Goal: Task Accomplishment & Management: Use online tool/utility

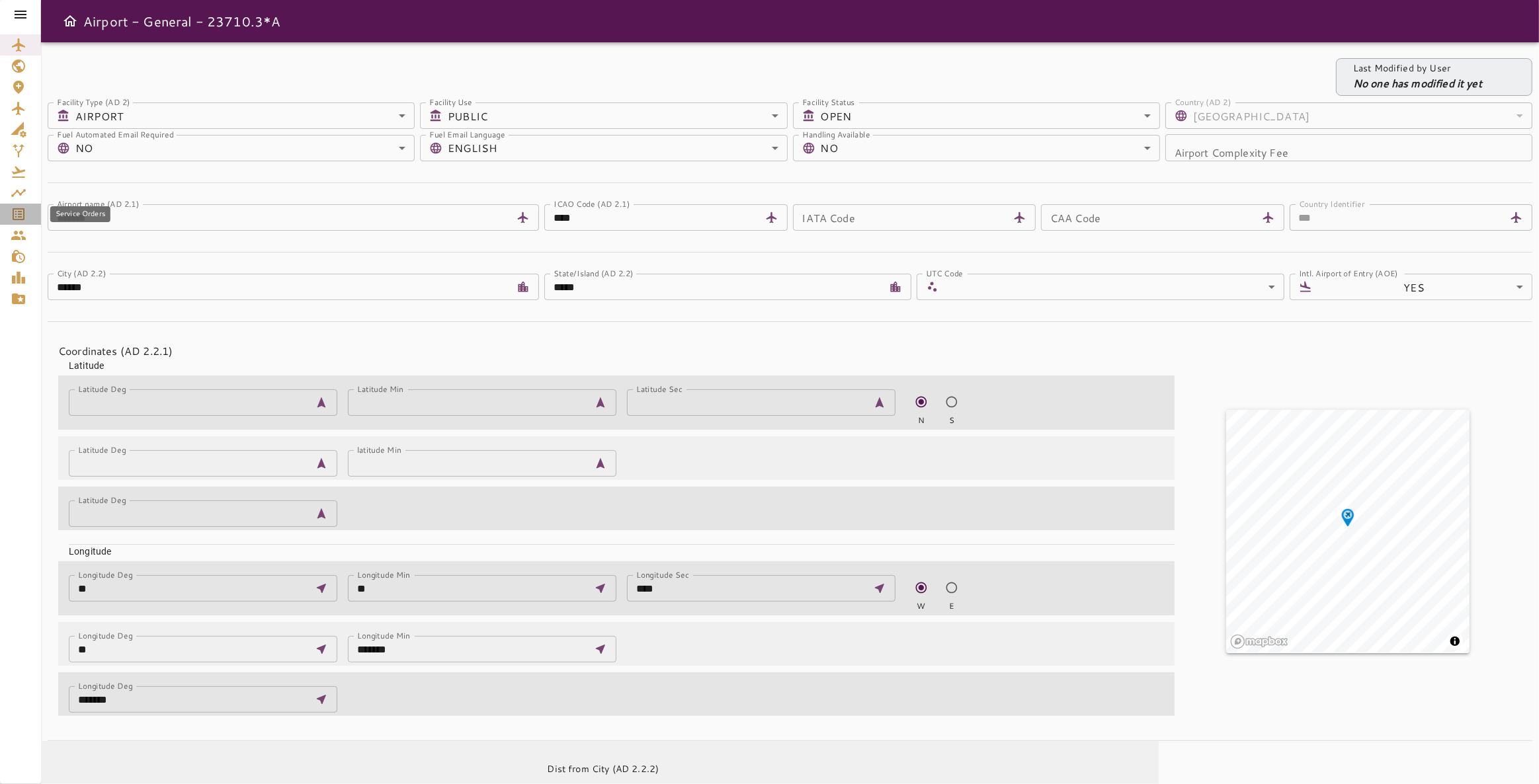
click at [14, 212] on icon "Service Orders" at bounding box center [19, 214] width 16 height 16
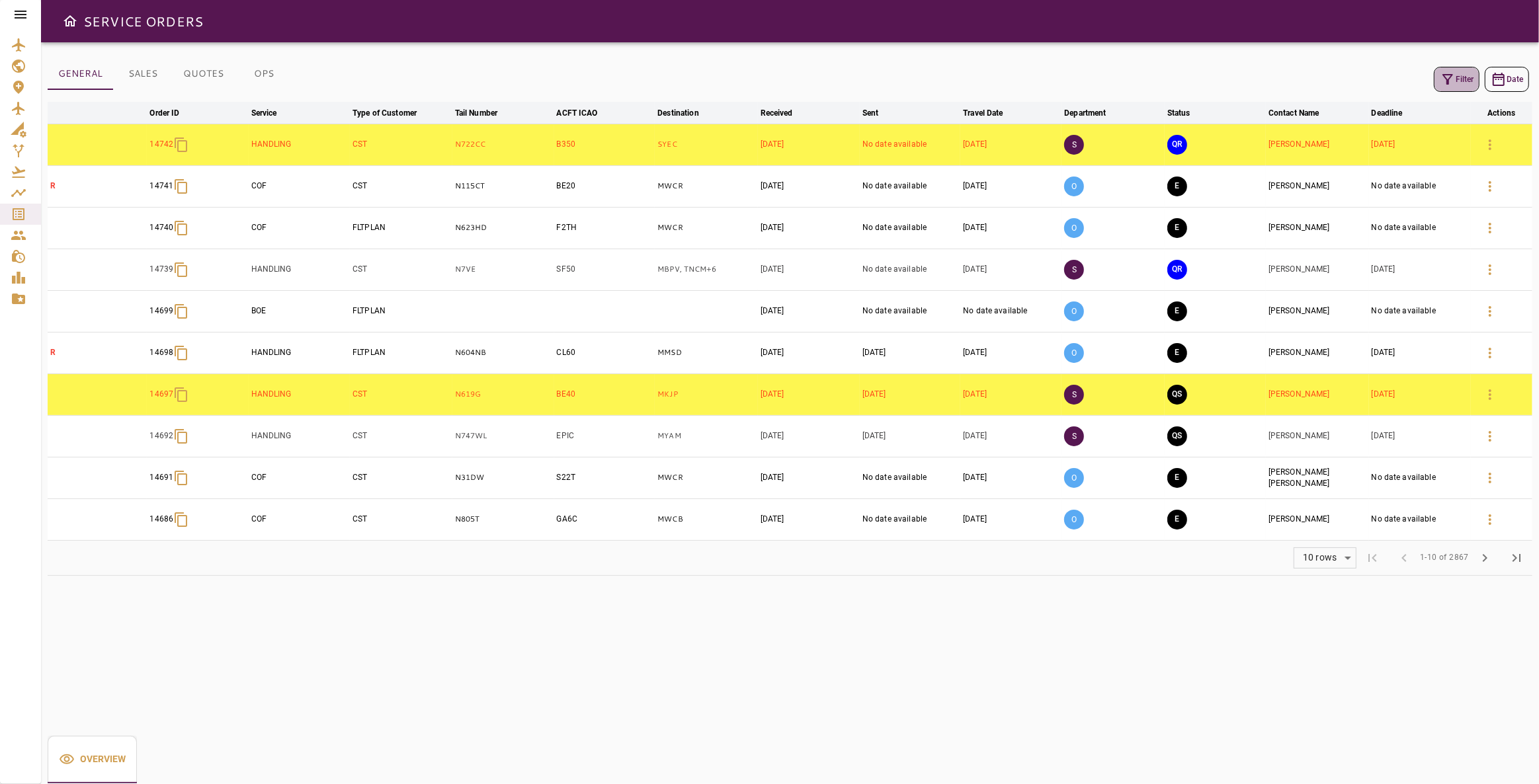
click at [1456, 79] on button "Filter" at bounding box center [1456, 79] width 46 height 25
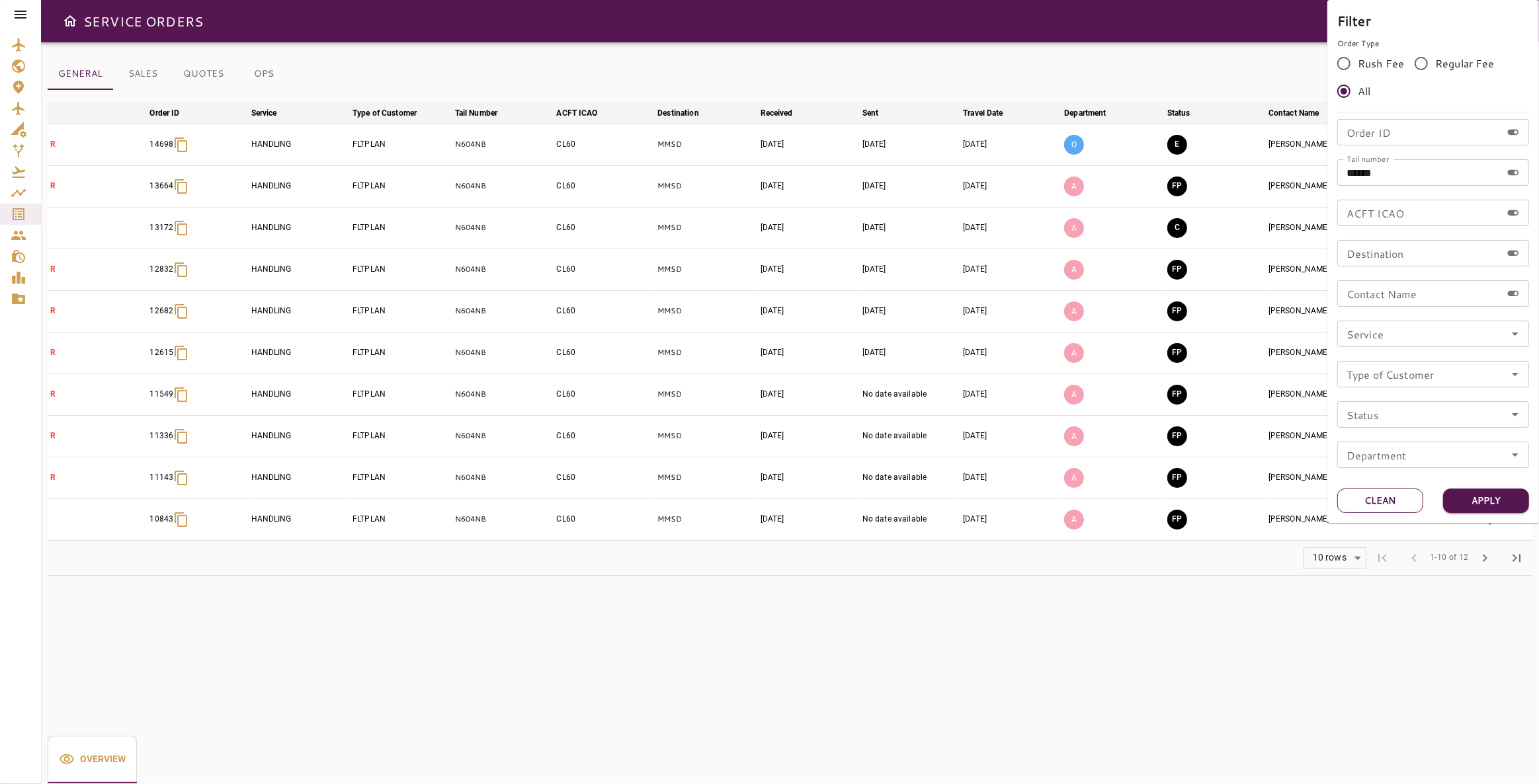
click at [1401, 501] on button "Clean" at bounding box center [1380, 501] width 86 height 24
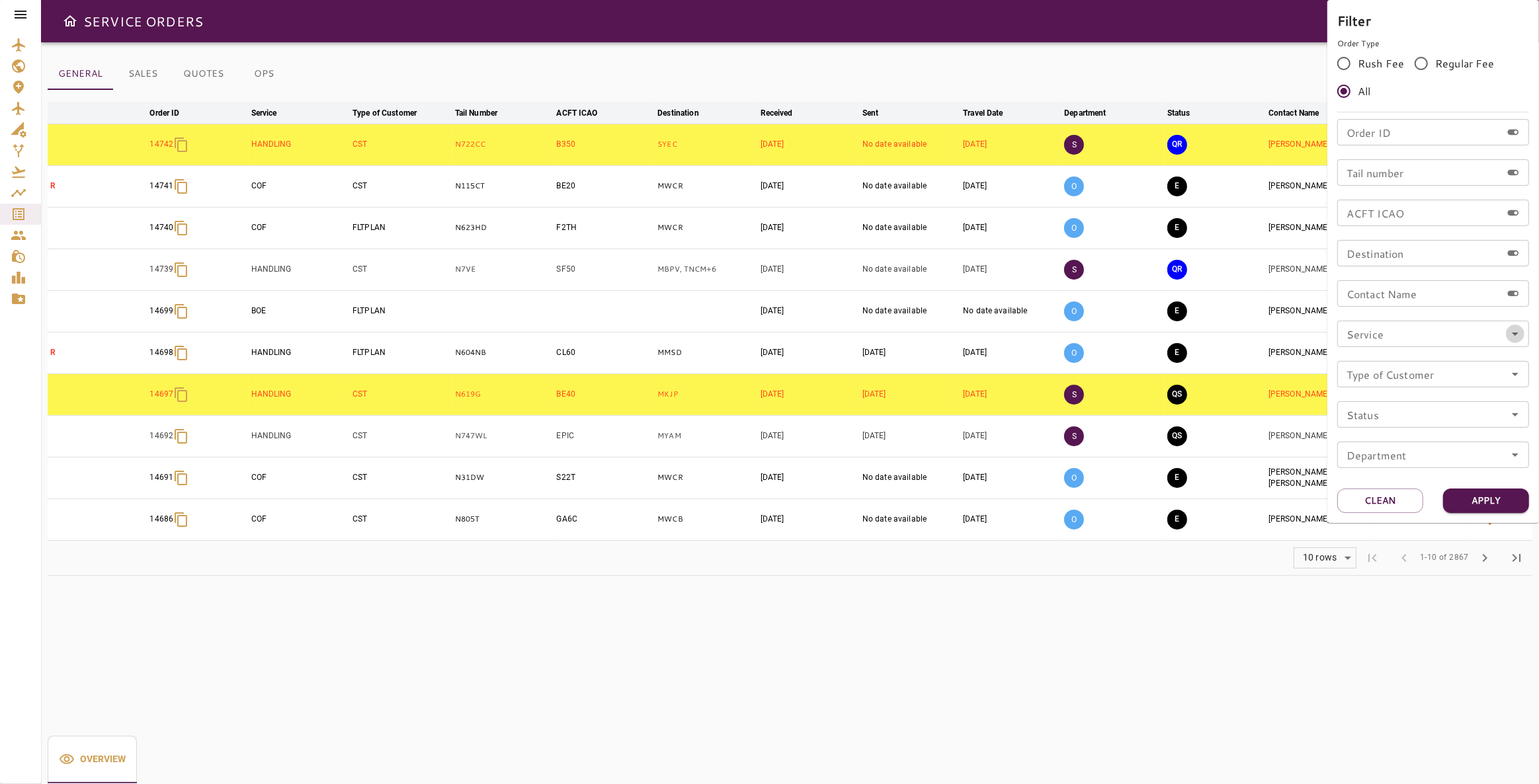
click at [1510, 330] on icon "Open" at bounding box center [1515, 334] width 16 height 16
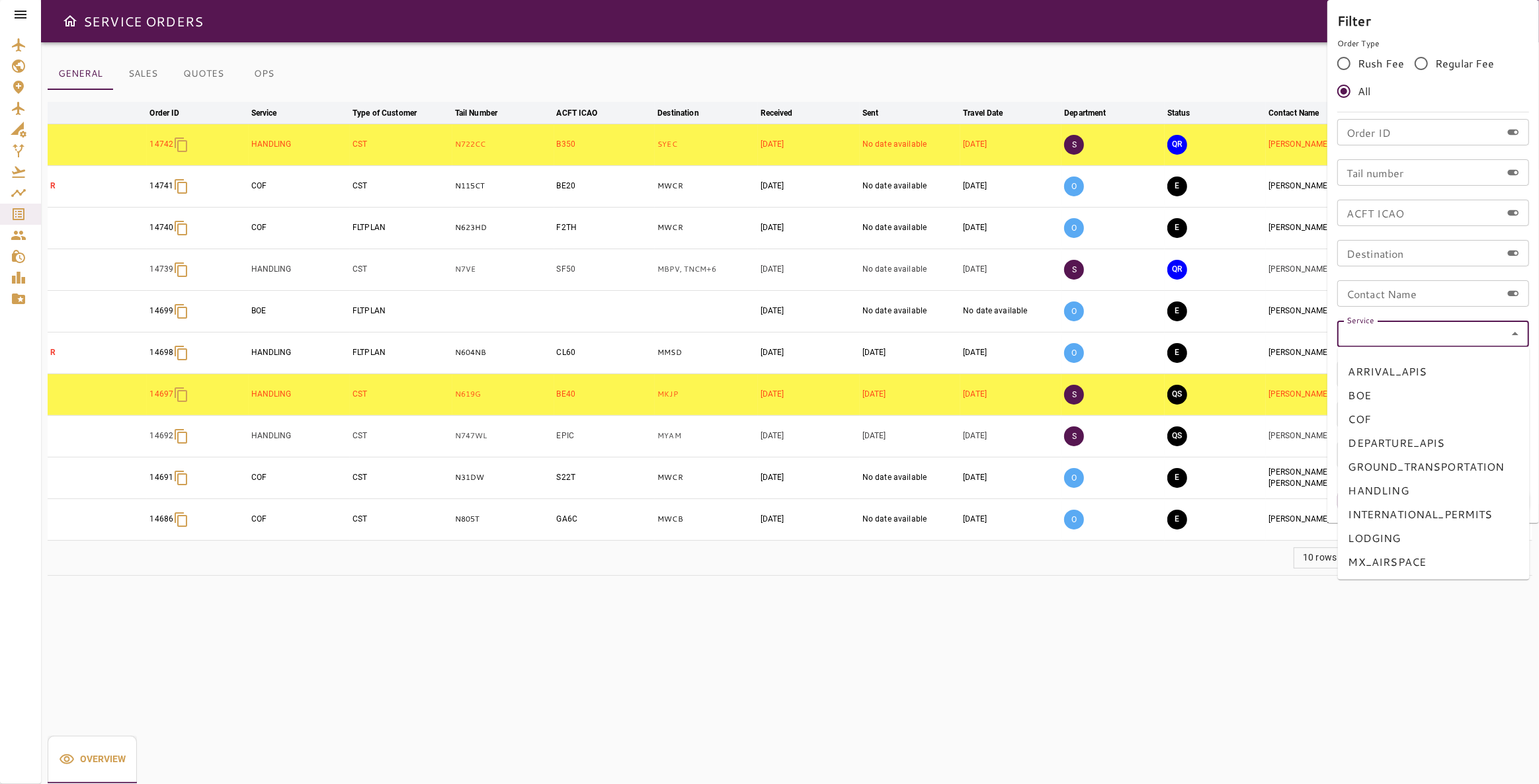
click at [1408, 413] on li "COF" at bounding box center [1434, 420] width 192 height 24
type input "***"
click at [1481, 502] on button "Apply" at bounding box center [1486, 501] width 86 height 24
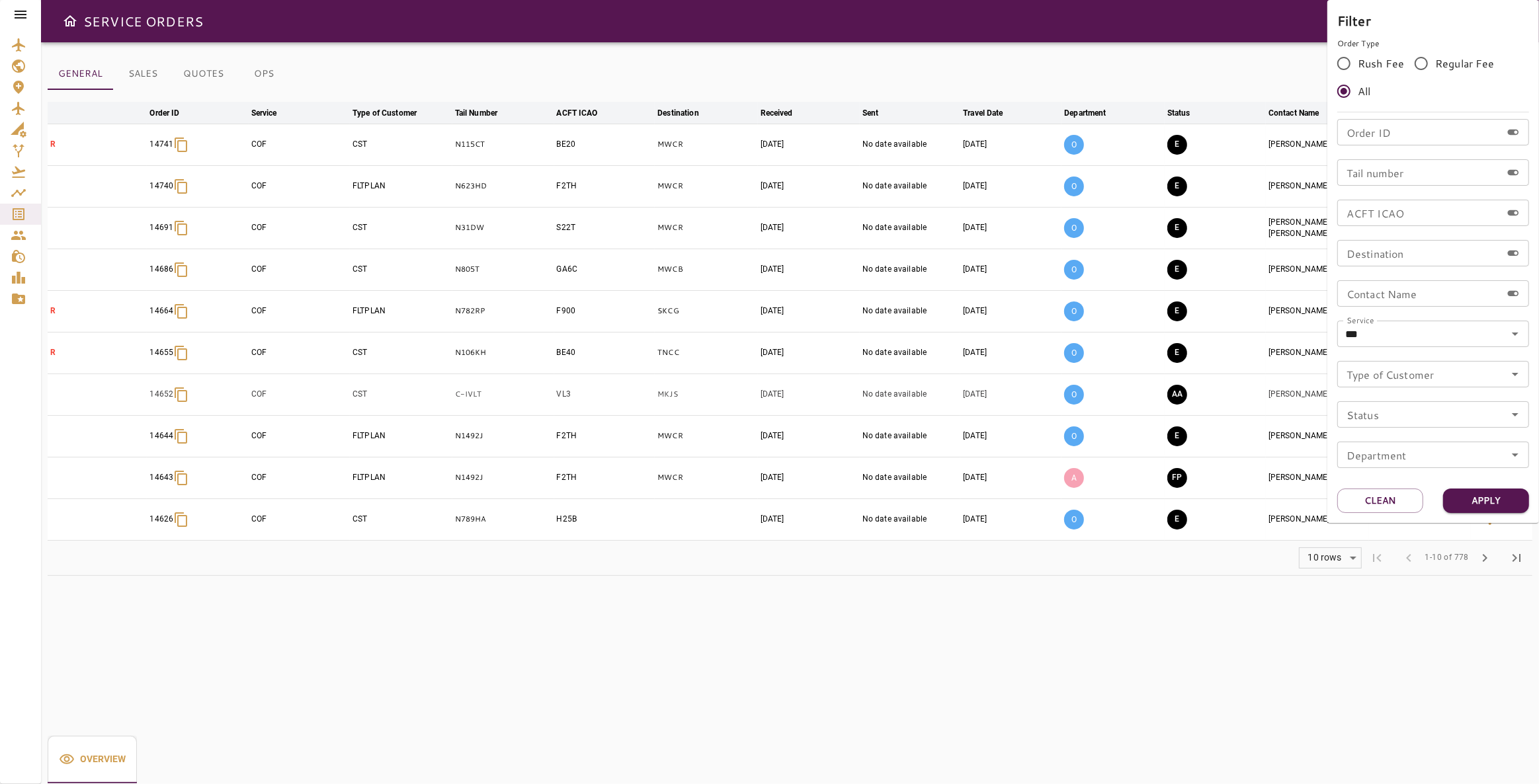
click at [436, 621] on div at bounding box center [769, 392] width 1539 height 784
